Goal: Find specific page/section: Find specific page/section

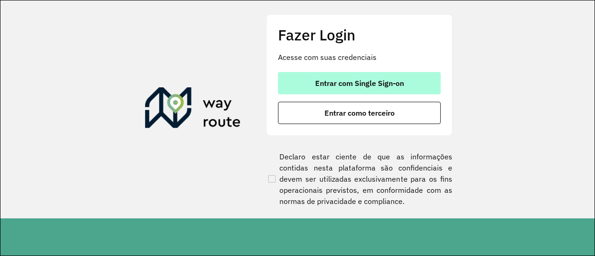
click at [360, 88] on button "Entrar com Single Sign-on" at bounding box center [359, 83] width 163 height 22
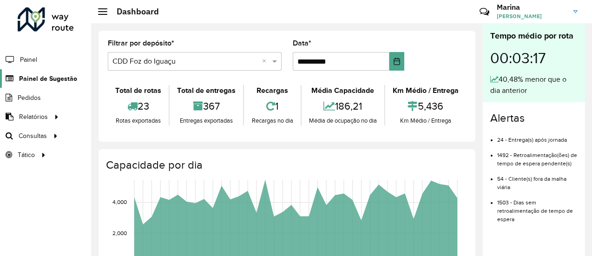
click at [40, 78] on span "Painel de Sugestão" at bounding box center [48, 79] width 58 height 10
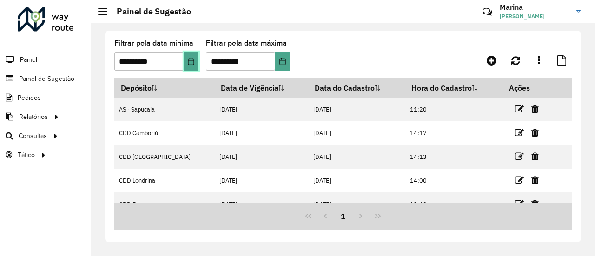
click at [186, 69] on button "Choose Date" at bounding box center [191, 61] width 14 height 19
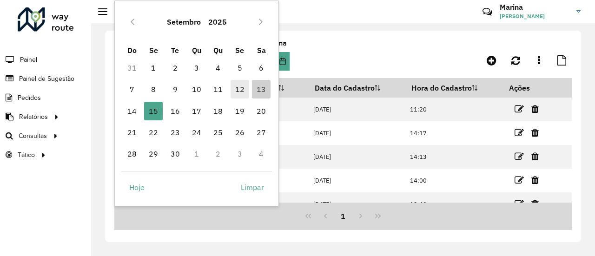
click at [238, 87] on span "12" at bounding box center [239, 89] width 19 height 19
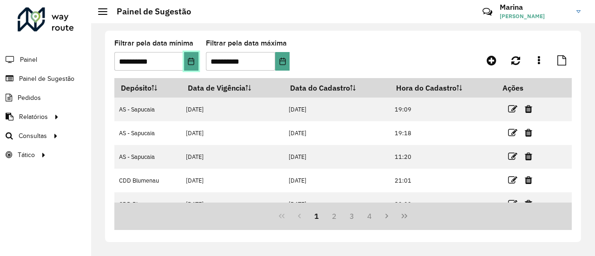
click at [195, 67] on button "Choose Date" at bounding box center [191, 61] width 14 height 19
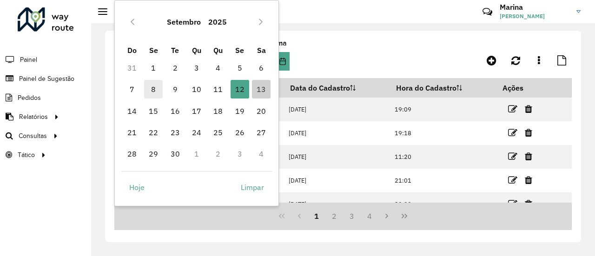
click at [155, 91] on span "8" at bounding box center [153, 89] width 19 height 19
type input "**********"
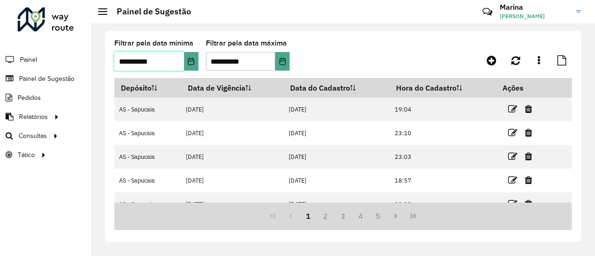
scroll to position [177, 0]
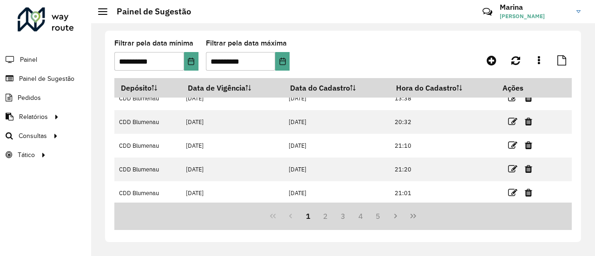
click at [198, 64] on formly-group "**********" at bounding box center [281, 59] width 335 height 38
click at [193, 63] on icon "Choose Date" at bounding box center [190, 61] width 7 height 7
click at [322, 36] on div "**********" at bounding box center [343, 136] width 476 height 211
click at [542, 60] on link at bounding box center [538, 60] width 19 height 17
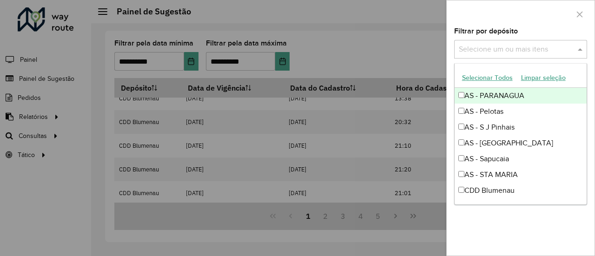
click at [514, 55] on div "Selecione um ou mais itens" at bounding box center [520, 49] width 133 height 19
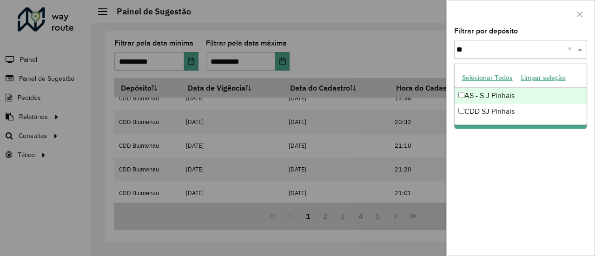
type input "***"
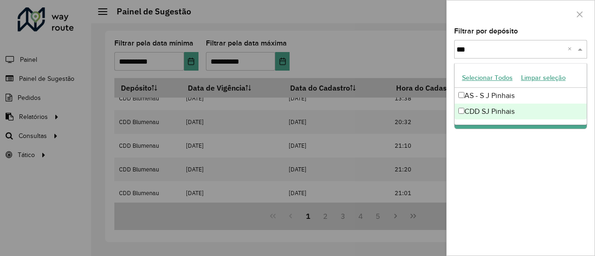
click at [483, 108] on div "CDD SJ Pinhais" at bounding box center [520, 112] width 132 height 16
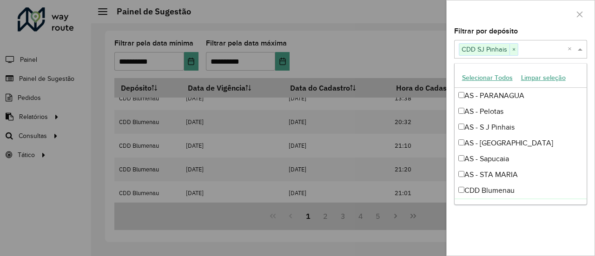
click at [530, 213] on div "Filtrar por depósito Selecione um ou mais itens CDD SJ Pinhais × × Grupo de Dep…" at bounding box center [520, 142] width 148 height 228
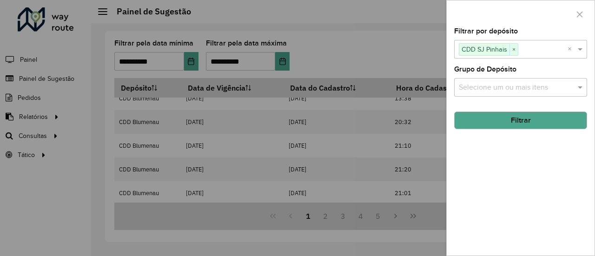
click at [506, 122] on button "Filtrar" at bounding box center [520, 120] width 133 height 18
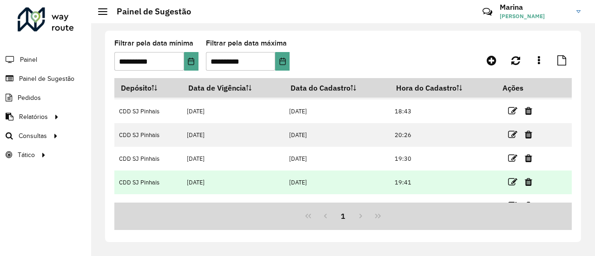
scroll to position [36, 0]
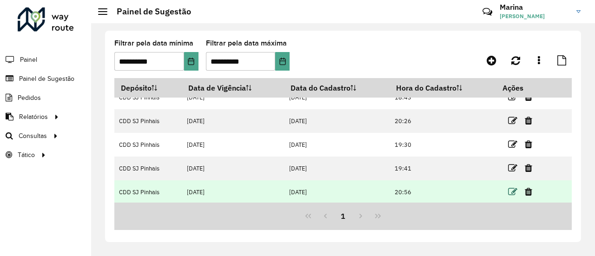
click at [511, 189] on icon at bounding box center [512, 191] width 9 height 9
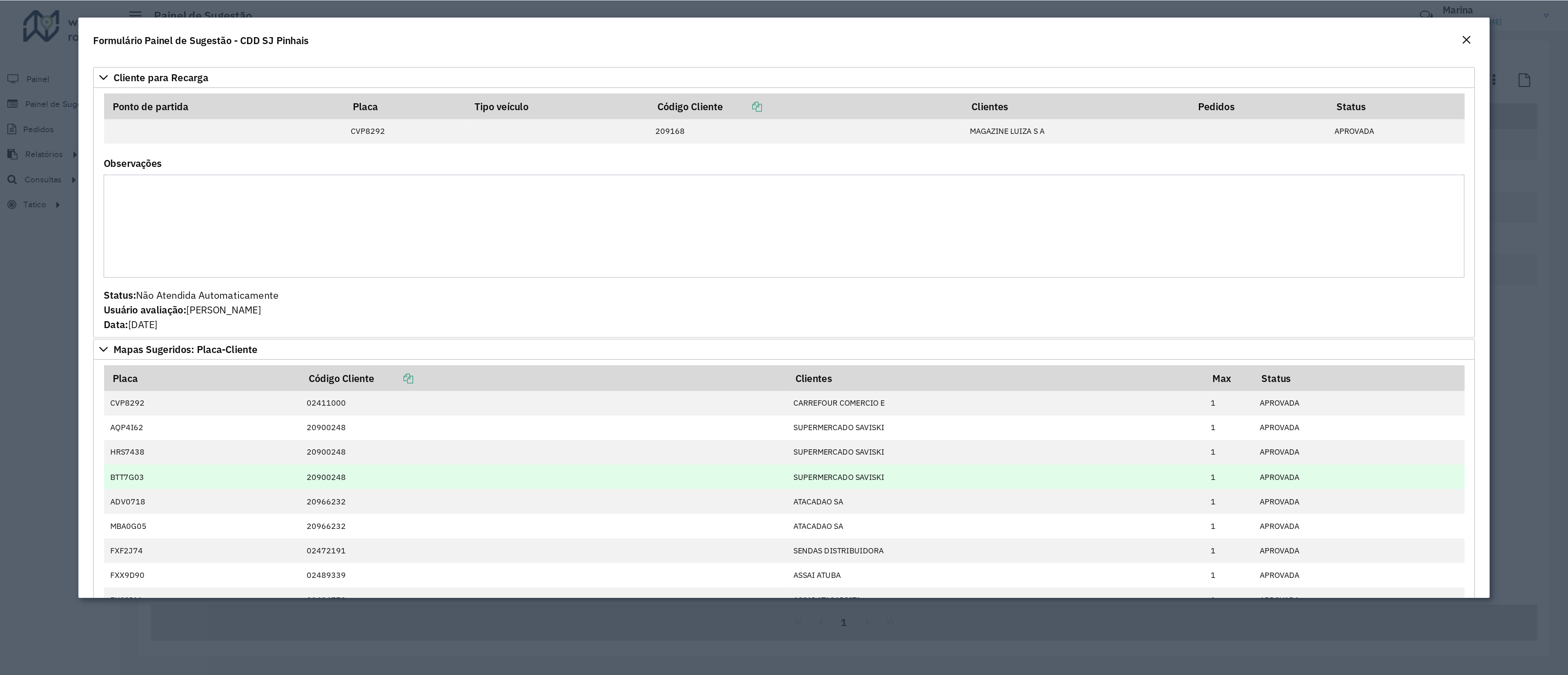
scroll to position [0, 0]
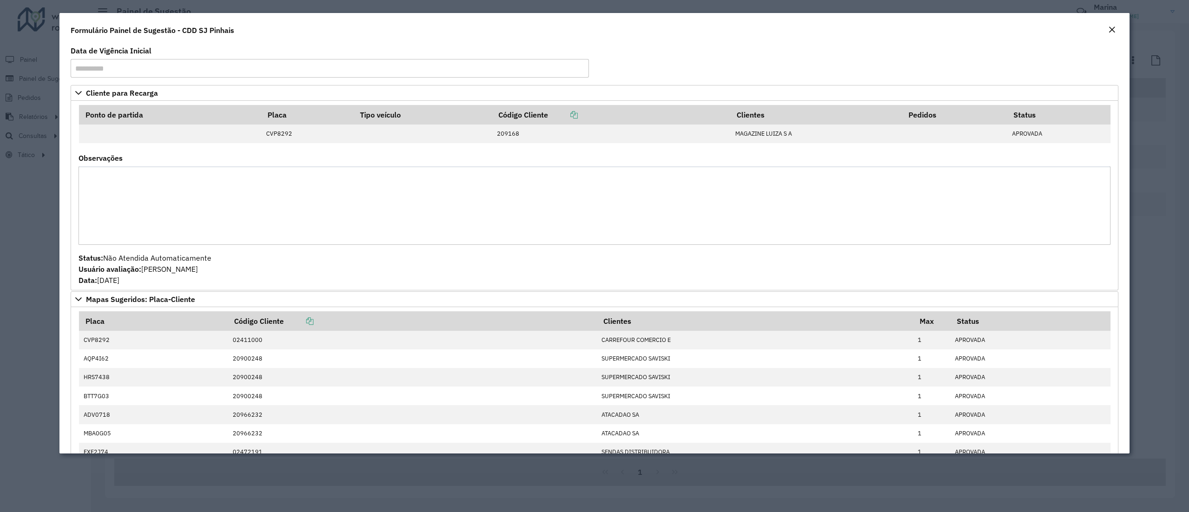
click at [591, 31] on em "Close" at bounding box center [1111, 29] width 7 height 7
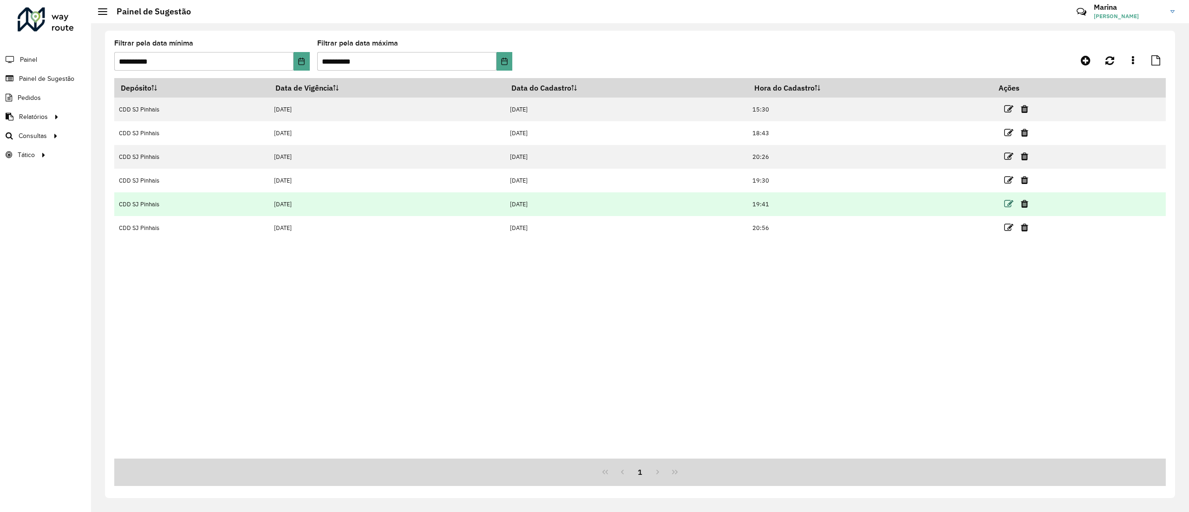
click at [591, 203] on icon at bounding box center [1008, 203] width 9 height 9
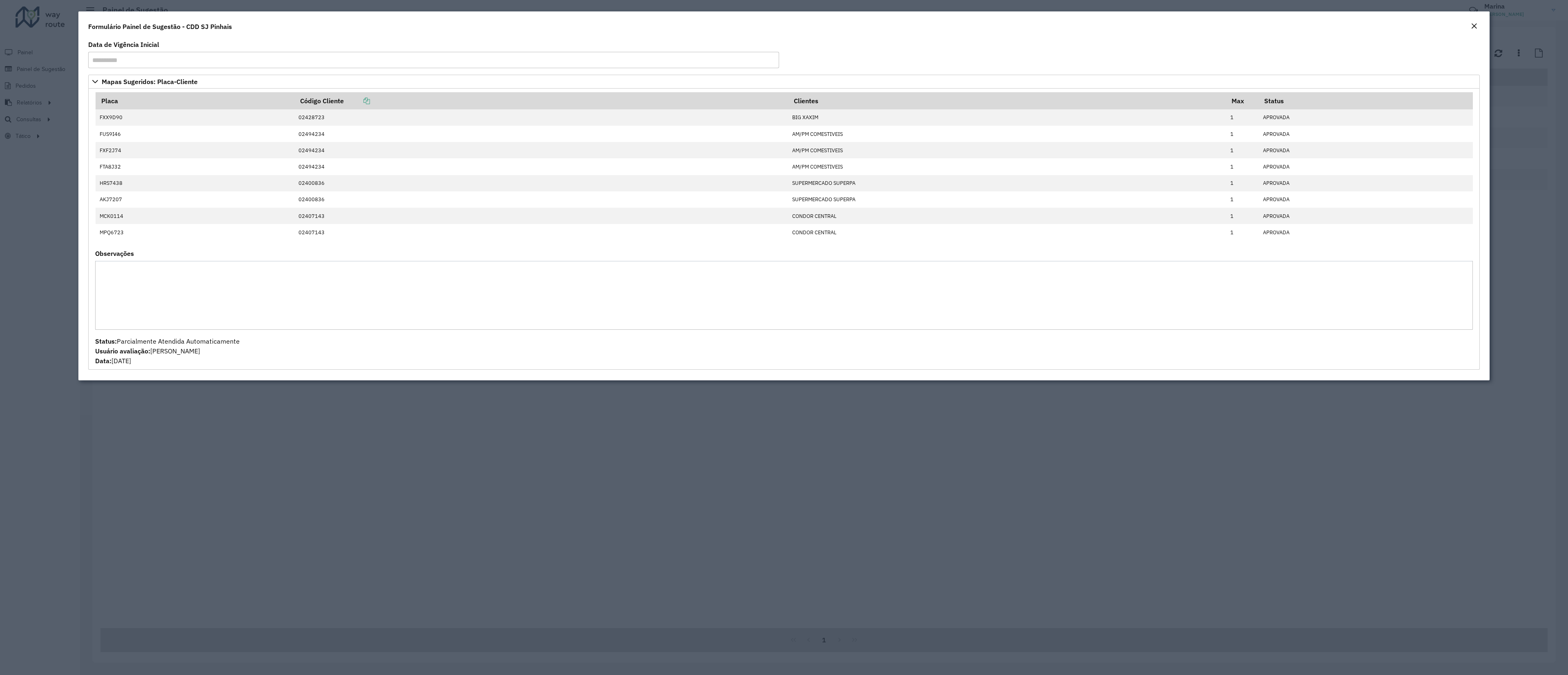
click at [519, 25] on em "Close" at bounding box center [1473, 25] width 6 height 6
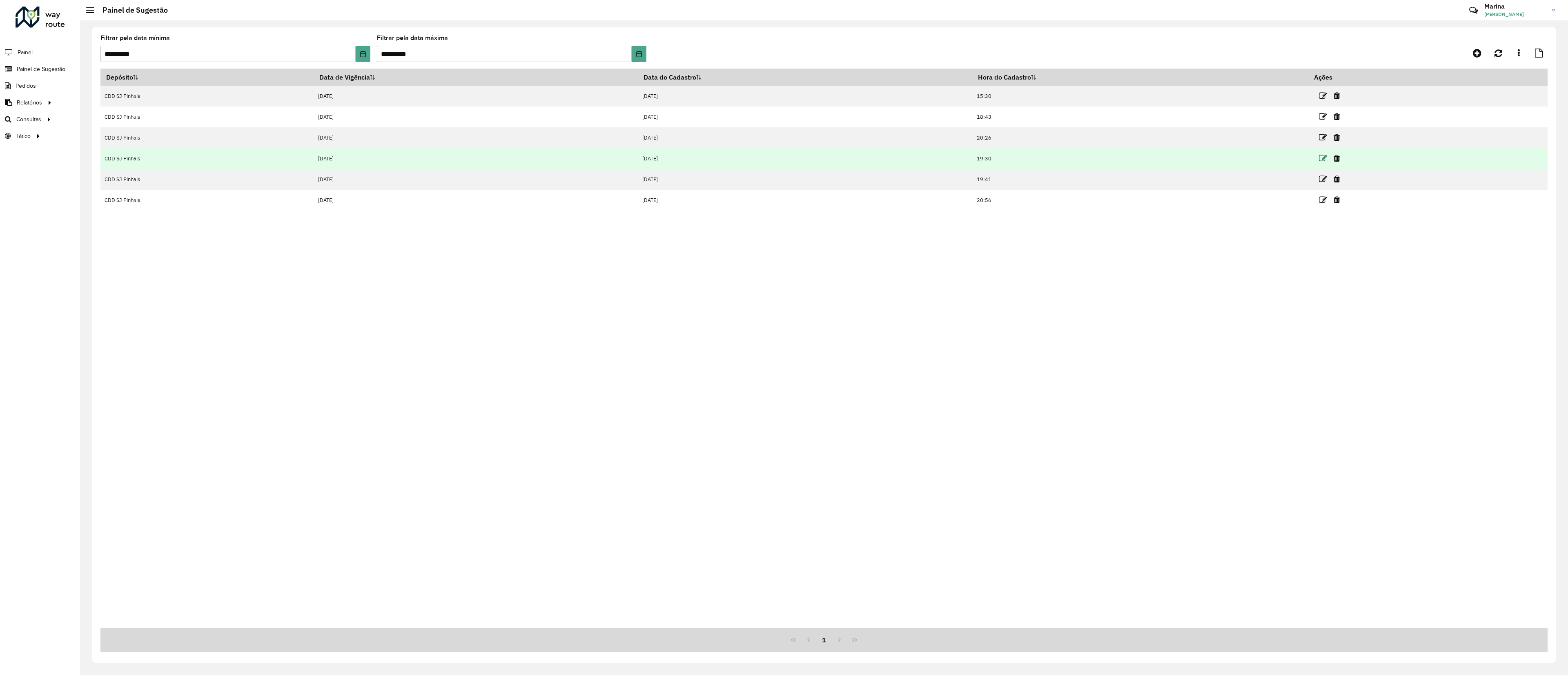
click at [519, 159] on icon at bounding box center [1322, 158] width 8 height 8
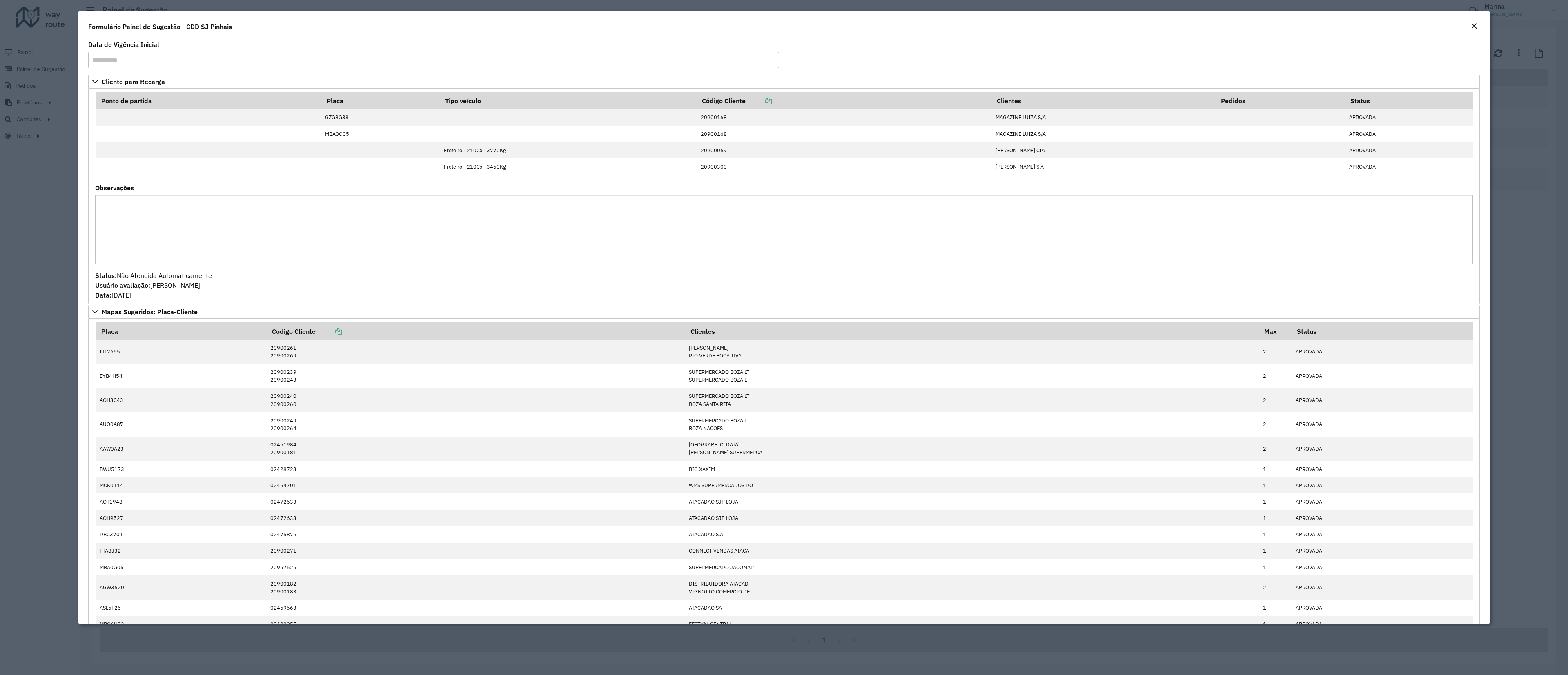
click at [519, 27] on button "Close" at bounding box center [1473, 26] width 11 height 11
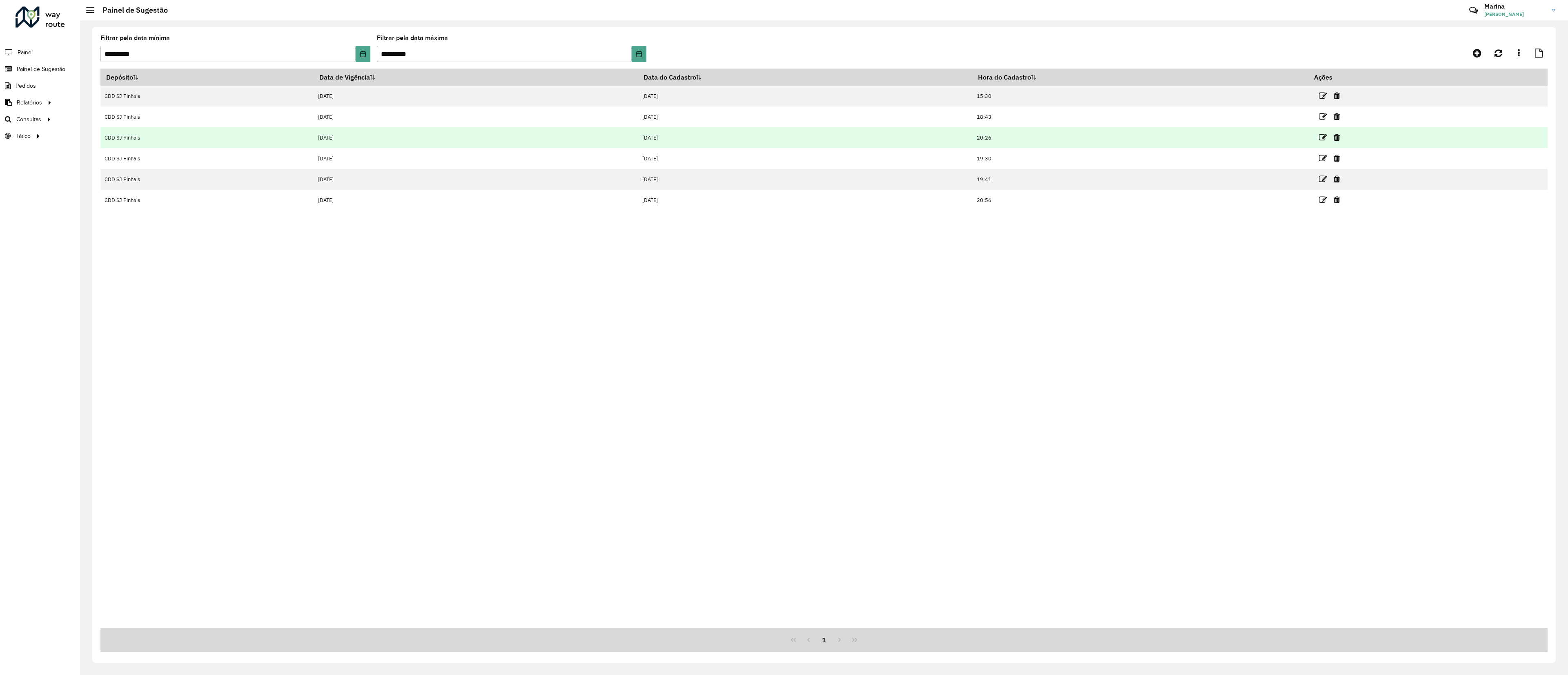
click at [519, 133] on td at bounding box center [1333, 137] width 49 height 20
click at [519, 132] on td at bounding box center [1333, 137] width 49 height 20
click at [519, 136] on icon at bounding box center [1322, 137] width 8 height 8
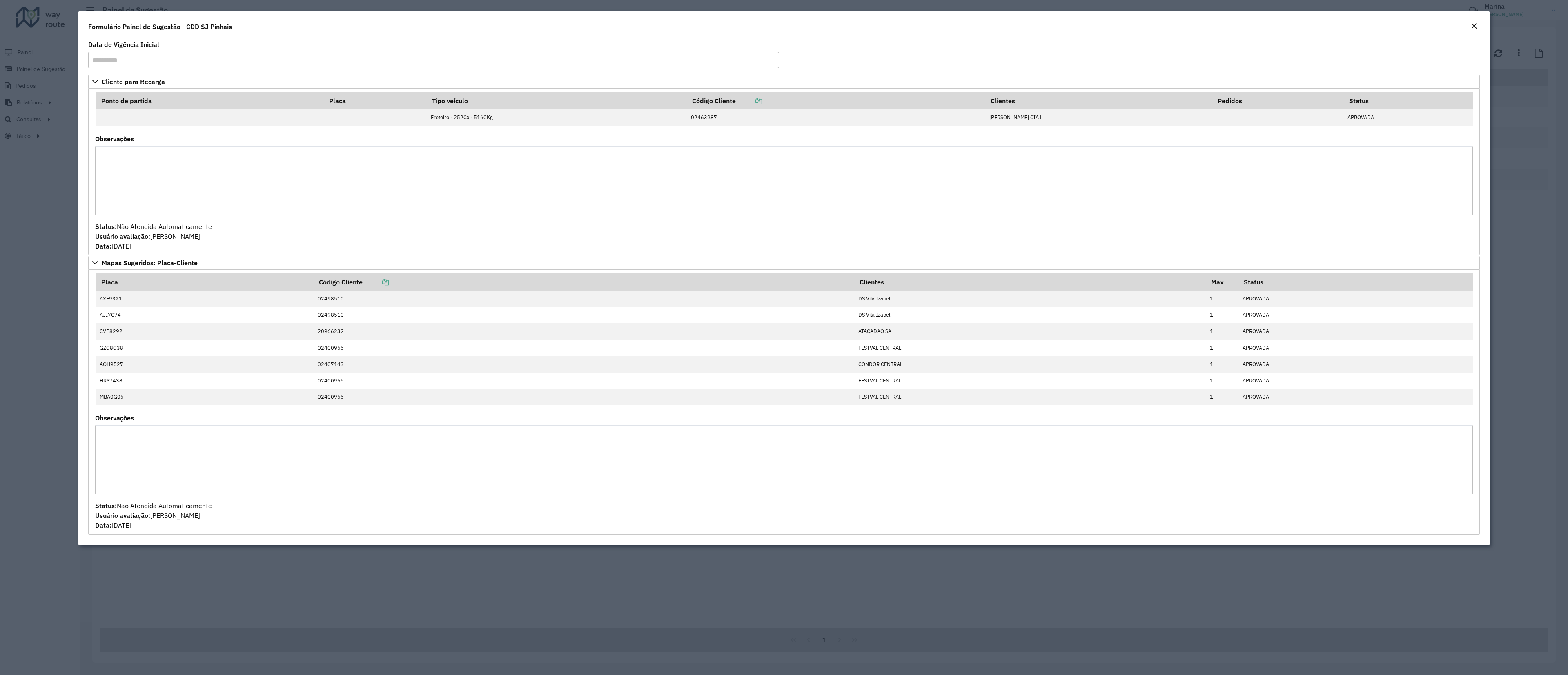
click at [45, 224] on modal-container "**********" at bounding box center [784, 338] width 1568 height 675
